Goal: Navigation & Orientation: Find specific page/section

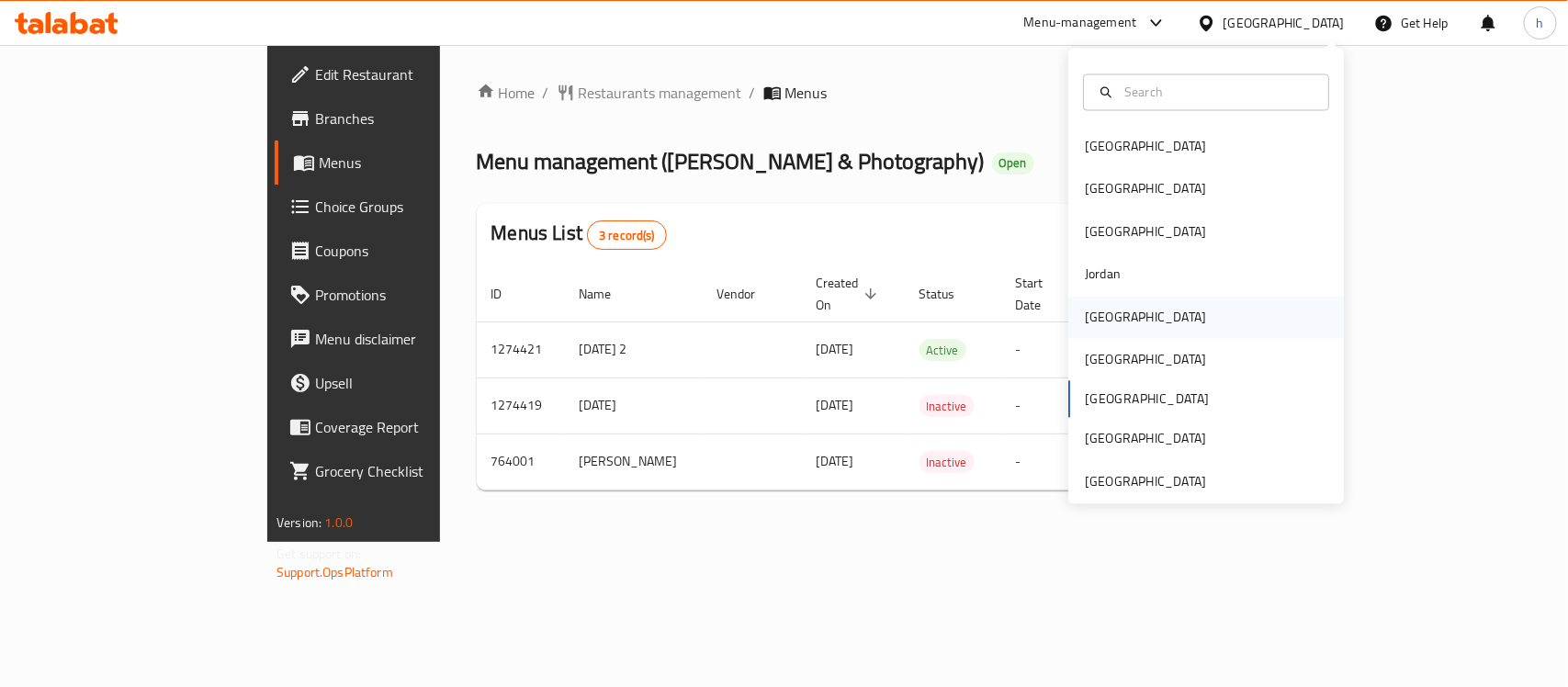
click at [1085, 319] on div "[GEOGRAPHIC_DATA]" at bounding box center [1146, 317] width 122 height 20
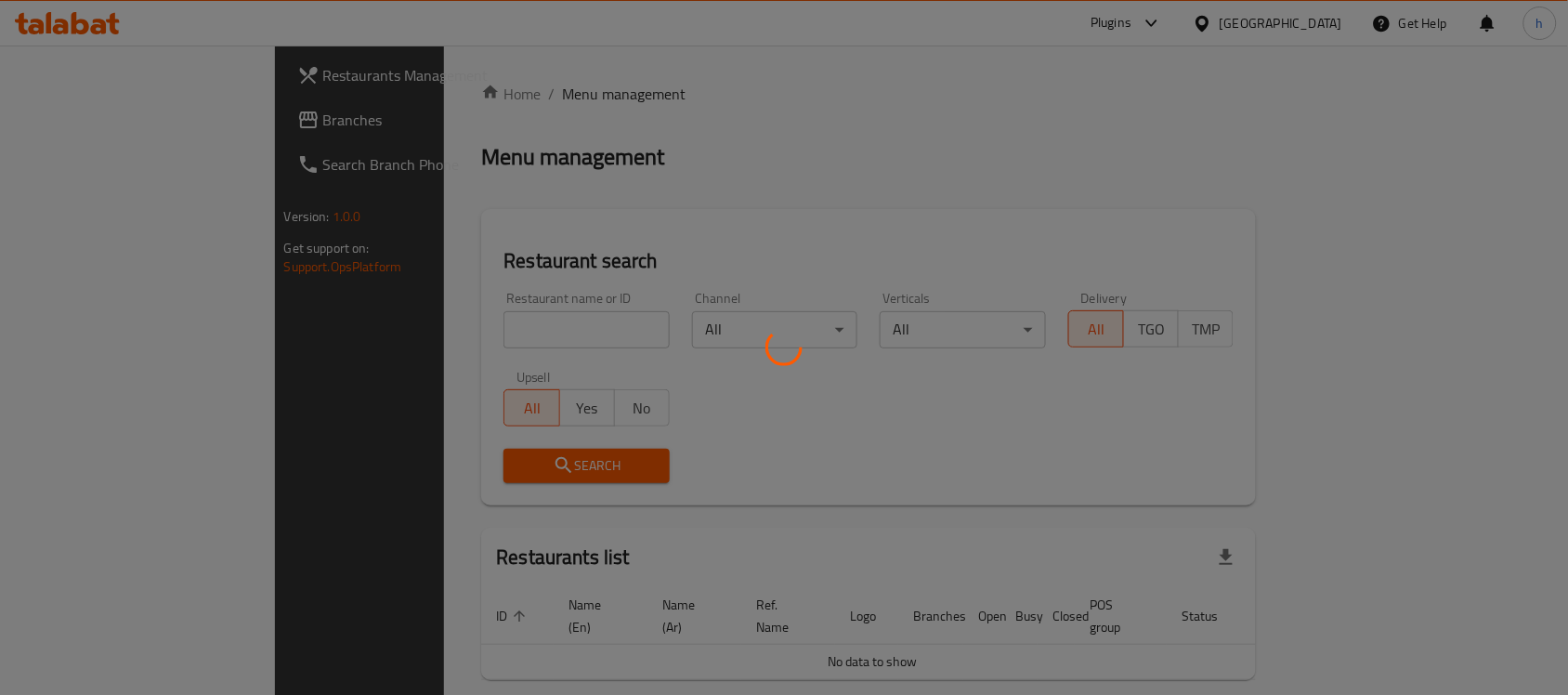
click at [61, 108] on div at bounding box center [784, 348] width 1568 height 695
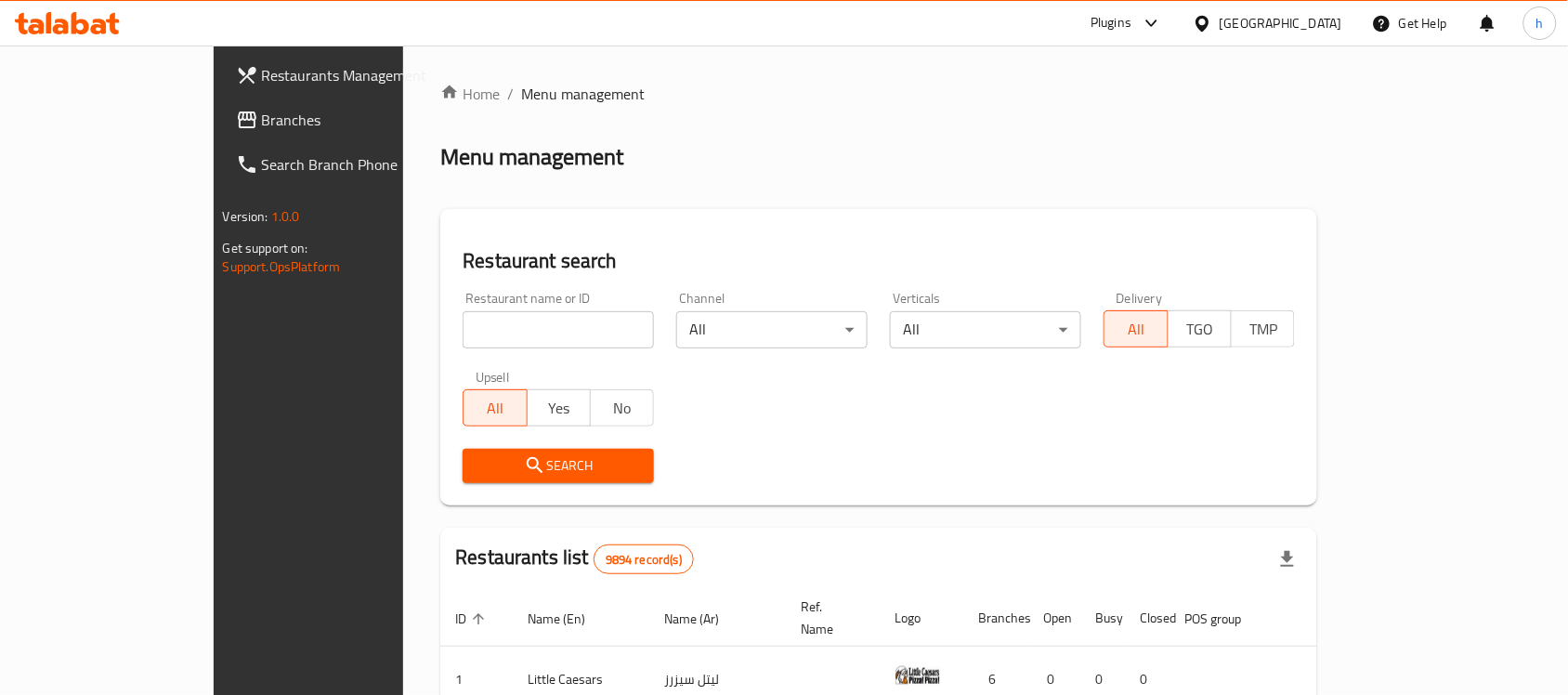
click at [262, 116] on span "Branches" at bounding box center [361, 120] width 199 height 23
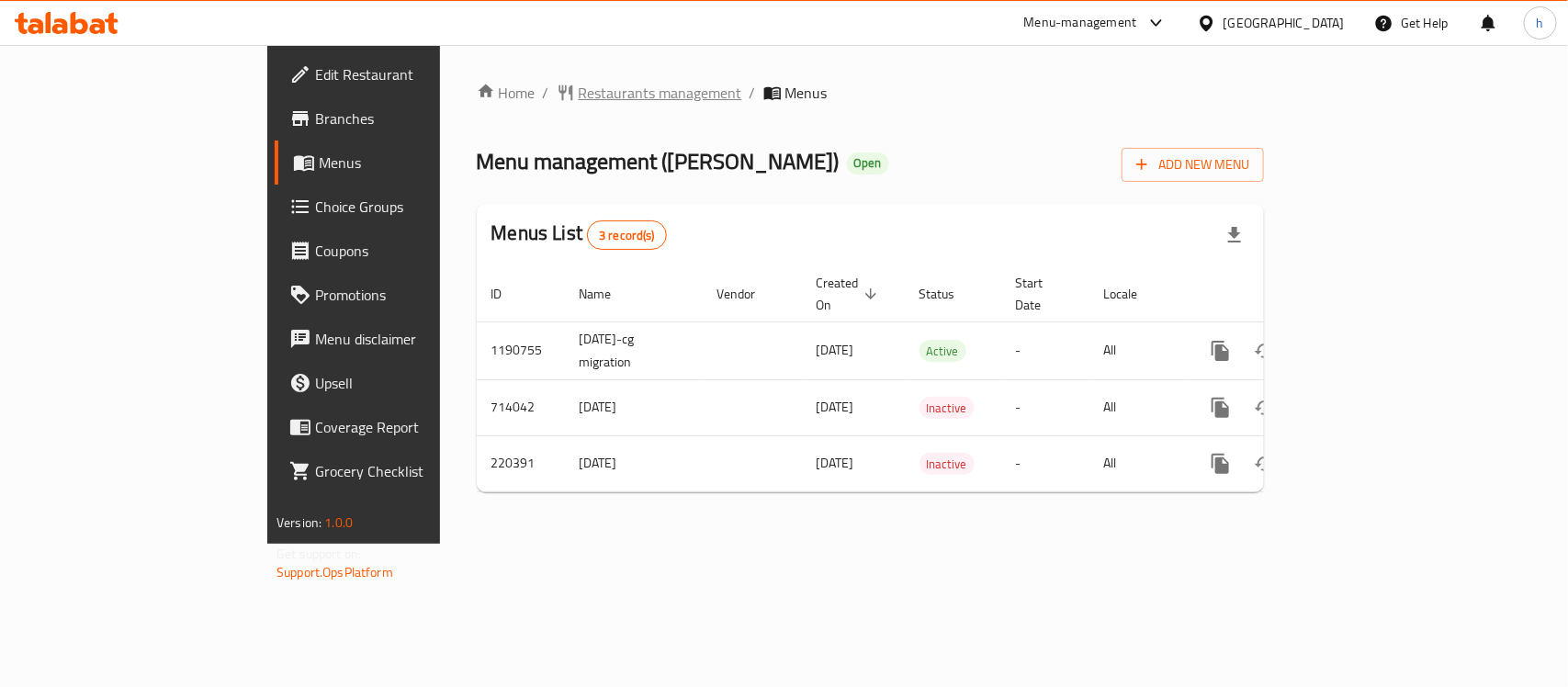
click at [578, 98] on span "Restaurants management" at bounding box center [660, 93] width 163 height 22
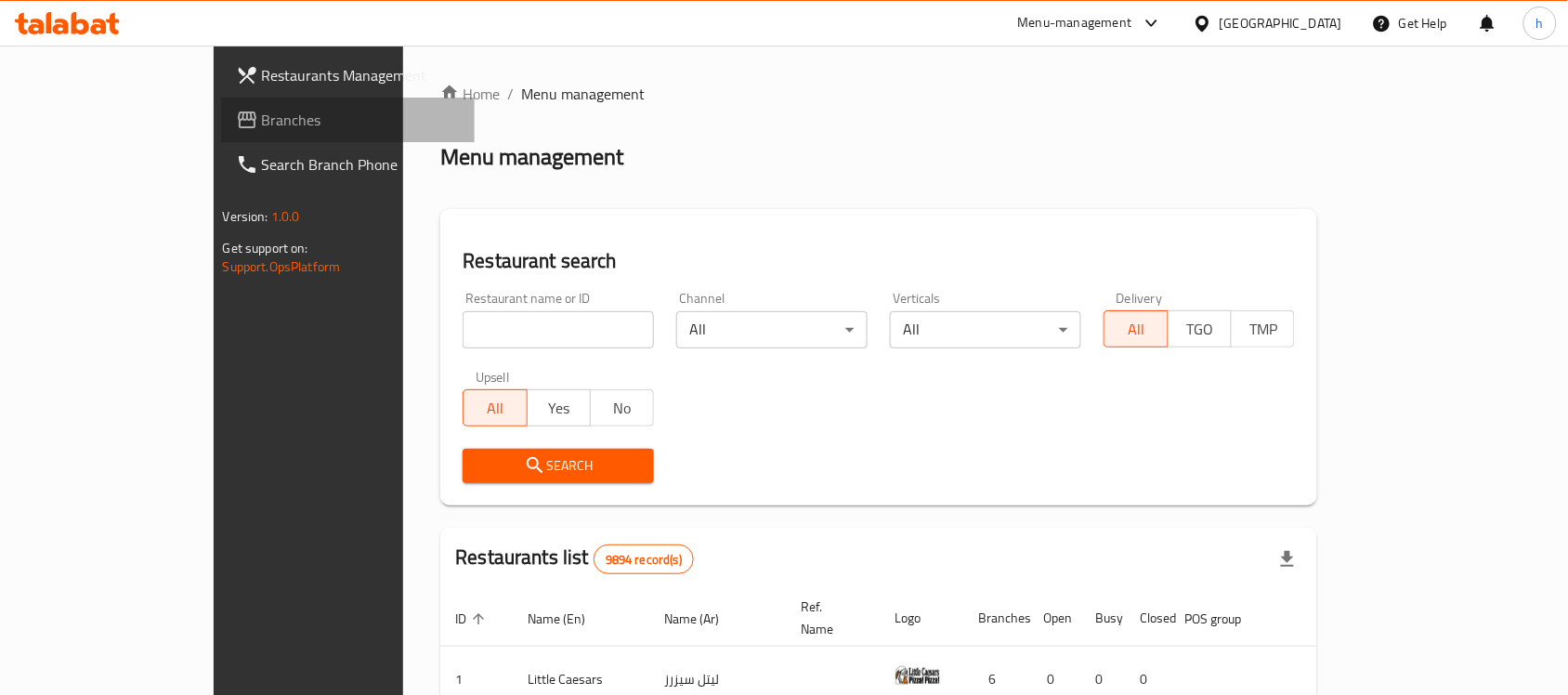
click at [262, 117] on span "Branches" at bounding box center [361, 120] width 199 height 23
